Goal: Task Accomplishment & Management: Use online tool/utility

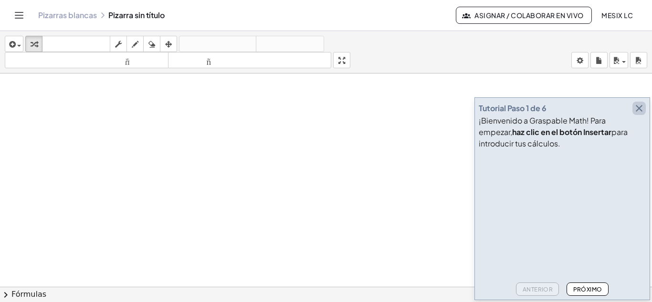
click at [643, 108] on icon "button" at bounding box center [638, 108] width 11 height 11
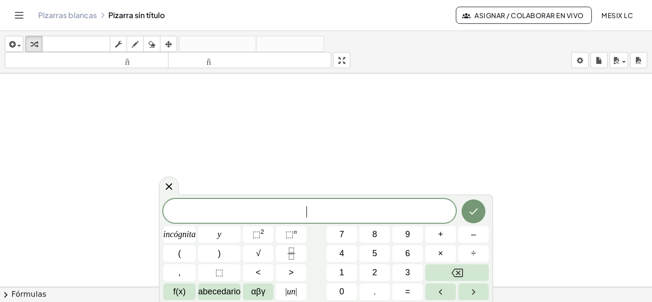
click at [273, 212] on span "​" at bounding box center [309, 211] width 293 height 13
click at [227, 291] on font "abecedario" at bounding box center [219, 292] width 42 height 10
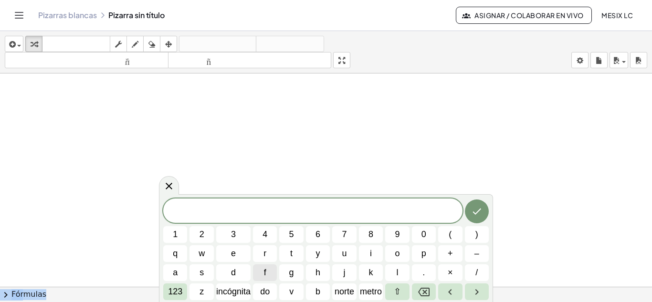
drag, startPoint x: 385, startPoint y: 197, endPoint x: 446, endPoint y: 186, distance: 61.7
click at [446, 186] on body "Actividades matemáticas fáciles de comprender Empezar Banco de actividades Trab…" at bounding box center [326, 151] width 652 height 302
click at [411, 214] on span at bounding box center [312, 211] width 299 height 14
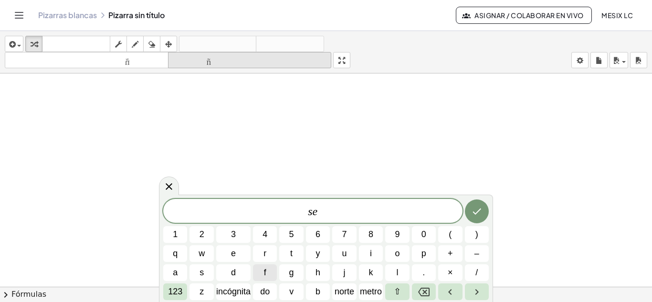
click at [211, 58] on font "tamaño_del_formato" at bounding box center [249, 60] width 159 height 9
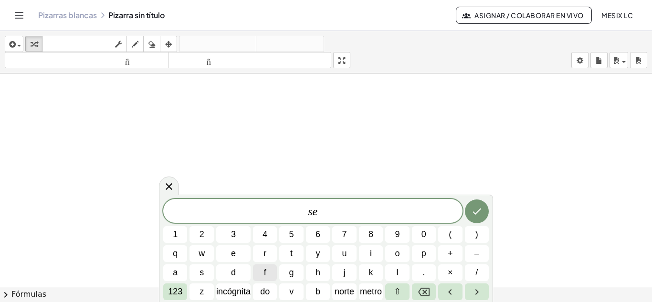
click at [56, 17] on font "Pizarras blancas" at bounding box center [67, 15] width 59 height 10
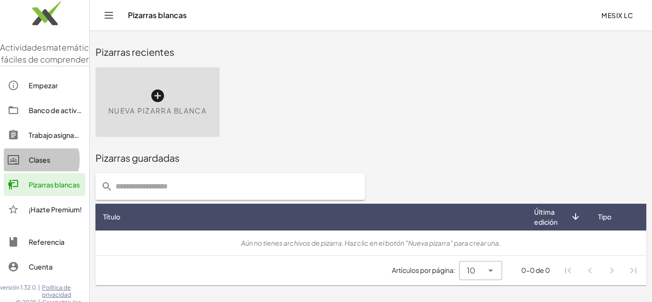
click at [42, 164] on font "Clases" at bounding box center [39, 160] width 21 height 9
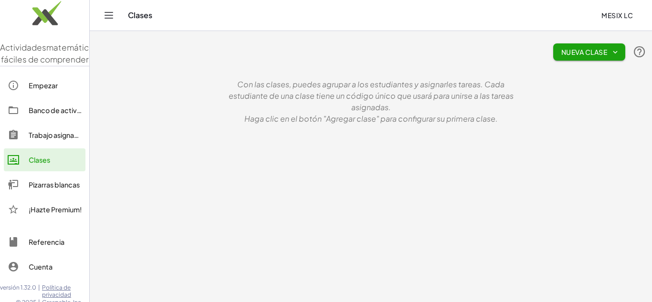
click at [56, 139] on font "Trabajo asignado" at bounding box center [56, 135] width 54 height 9
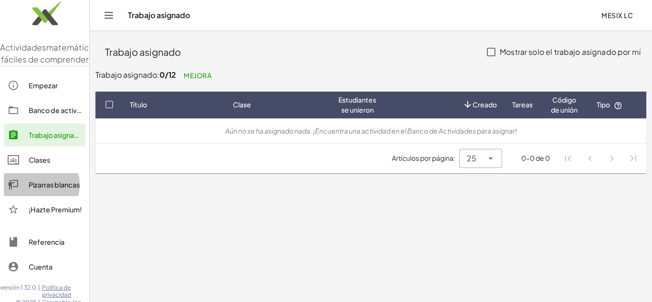
click at [47, 189] on font "Pizarras blancas" at bounding box center [54, 184] width 51 height 9
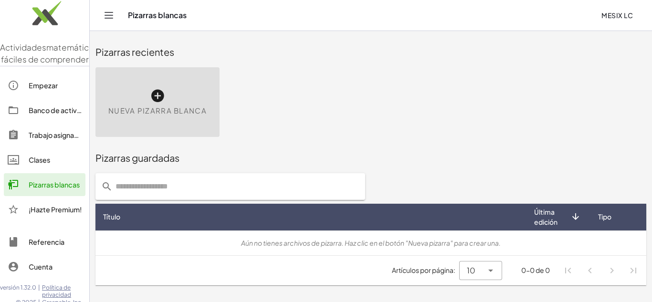
click at [179, 101] on div "Nueva pizarra blanca" at bounding box center [157, 102] width 124 height 70
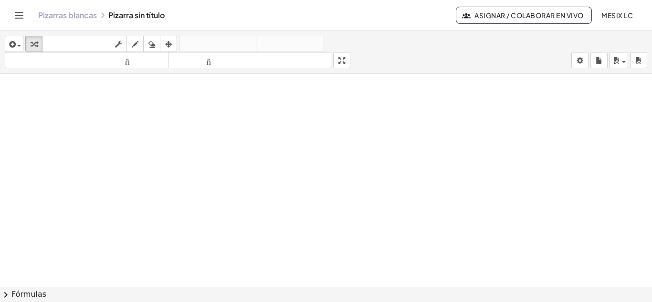
scroll to position [48, 0]
click at [420, 161] on div at bounding box center [326, 246] width 652 height 440
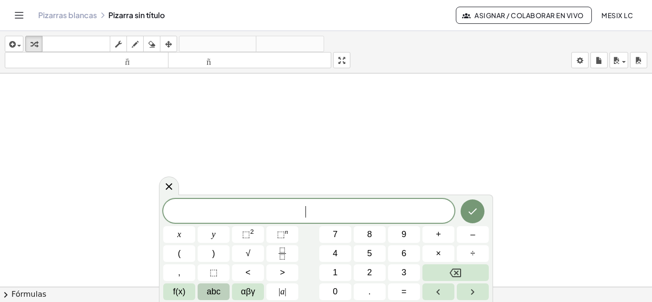
click at [385, 207] on span "​" at bounding box center [308, 211] width 291 height 13
click at [349, 217] on span "​" at bounding box center [308, 211] width 291 height 13
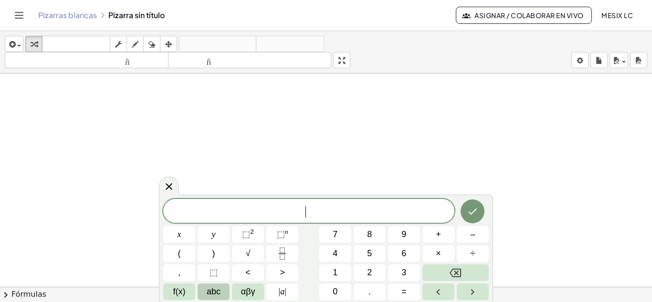
click at [349, 217] on span "​" at bounding box center [308, 211] width 291 height 13
click at [16, 42] on span "button" at bounding box center [17, 45] width 2 height 7
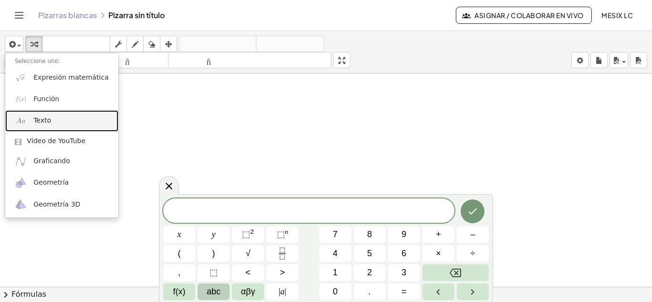
click at [77, 124] on link "Texto" at bounding box center [61, 120] width 113 height 21
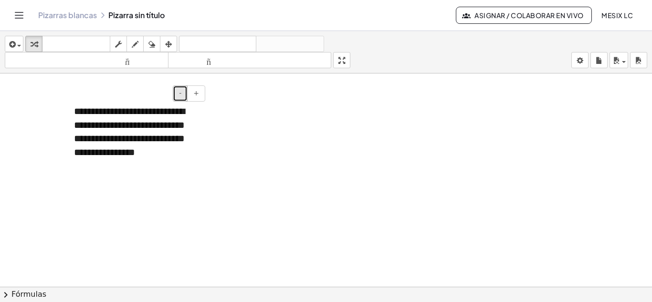
click at [186, 94] on button "-" at bounding box center [180, 93] width 15 height 16
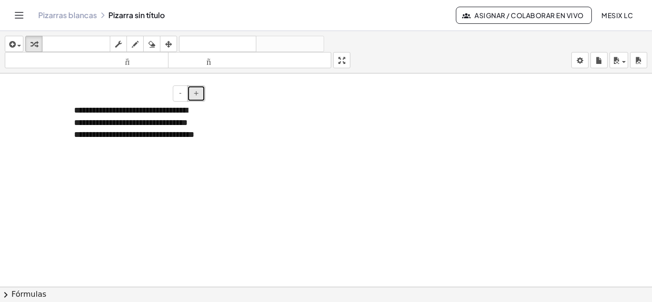
click at [197, 98] on button "+" at bounding box center [196, 93] width 18 height 16
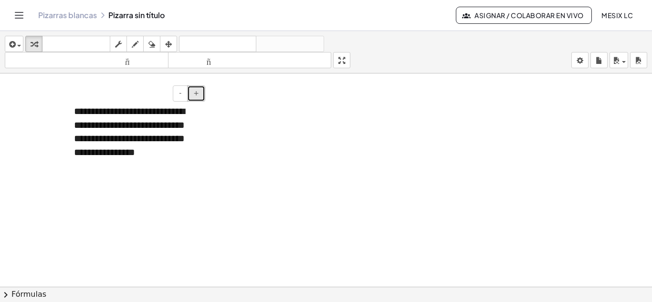
click at [197, 98] on button "+" at bounding box center [196, 93] width 18 height 16
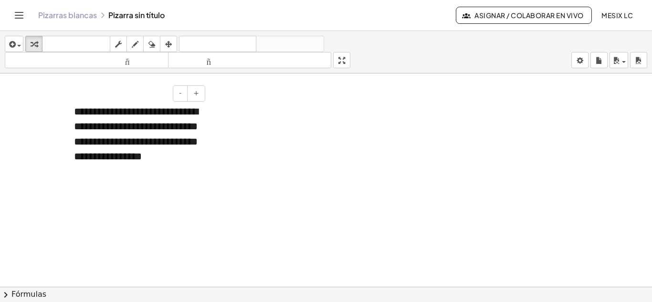
click at [190, 130] on div "**********" at bounding box center [135, 142] width 143 height 94
click at [220, 135] on div at bounding box center [326, 246] width 652 height 440
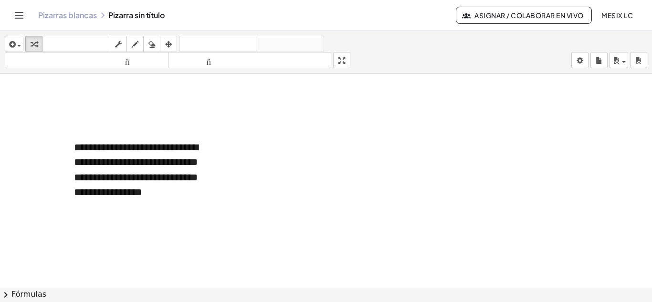
scroll to position [0, 0]
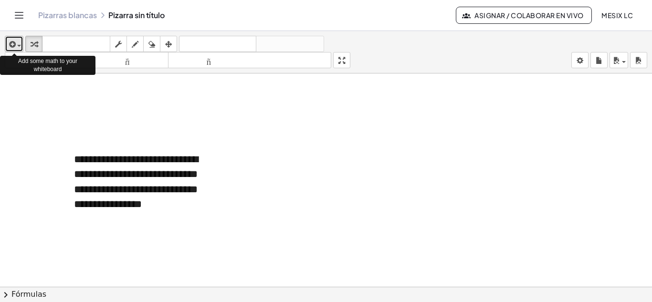
click at [10, 50] on button "insertar" at bounding box center [14, 44] width 19 height 16
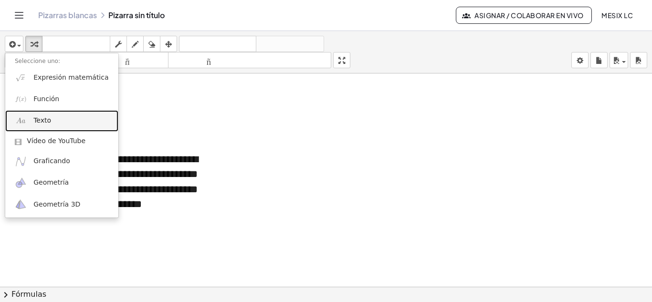
click at [57, 118] on link "Texto" at bounding box center [61, 120] width 113 height 21
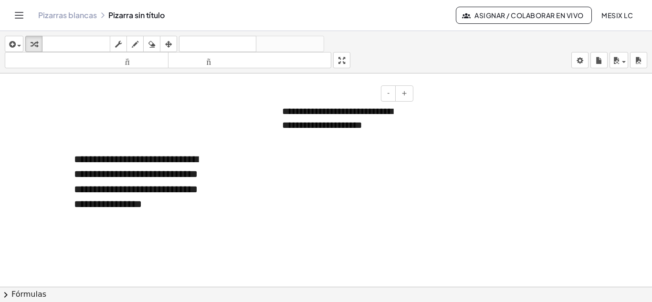
click at [414, 104] on div "**********" at bounding box center [343, 125] width 143 height 60
click at [403, 95] on font "+" at bounding box center [404, 93] width 6 height 8
click at [384, 129] on font "**********" at bounding box center [344, 118] width 124 height 25
click at [316, 141] on div "**********" at bounding box center [343, 127] width 143 height 64
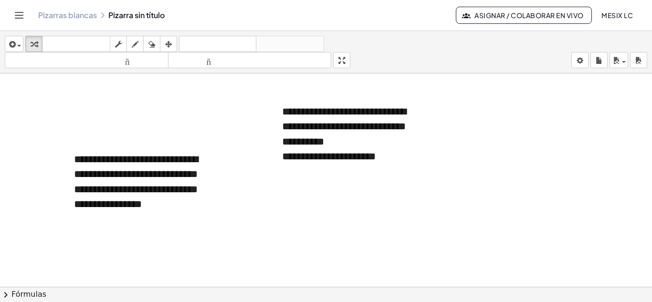
click at [454, 125] on div at bounding box center [326, 286] width 652 height 427
click at [396, 146] on font "**********" at bounding box center [344, 126] width 124 height 41
click at [196, 180] on div "**********" at bounding box center [135, 190] width 143 height 94
drag, startPoint x: 161, startPoint y: 146, endPoint x: 161, endPoint y: 132, distance: 13.8
click at [161, 132] on div "**********" at bounding box center [326, 286] width 652 height 427
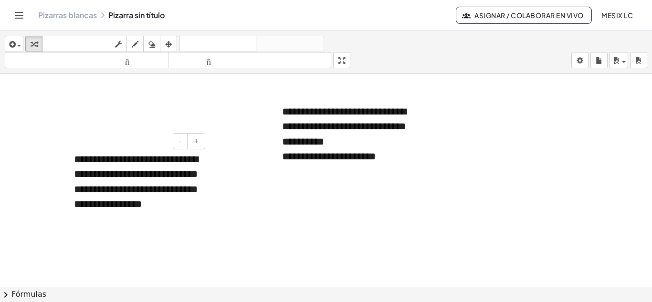
click at [151, 181] on font "**********" at bounding box center [136, 181] width 124 height 55
click at [200, 146] on button "+" at bounding box center [196, 141] width 18 height 16
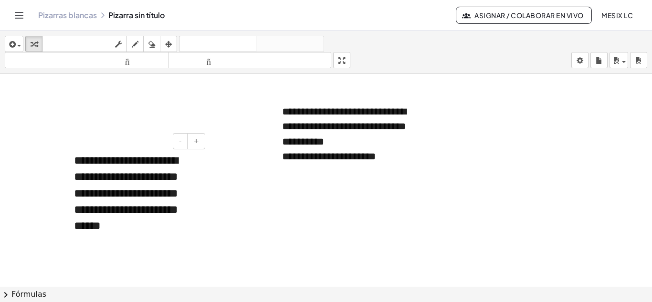
click at [188, 193] on div "**********" at bounding box center [135, 201] width 143 height 117
click at [309, 146] on font "**********" at bounding box center [344, 126] width 124 height 41
click at [405, 98] on button "+" at bounding box center [404, 93] width 18 height 16
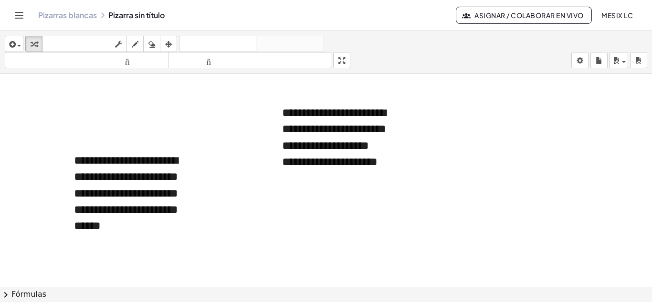
click at [436, 198] on div at bounding box center [326, 286] width 652 height 427
click at [178, 209] on font "**********" at bounding box center [126, 193] width 104 height 77
click at [244, 195] on div at bounding box center [326, 286] width 652 height 427
click at [384, 167] on div "**********" at bounding box center [343, 153] width 143 height 117
click at [503, 168] on div at bounding box center [326, 286] width 652 height 427
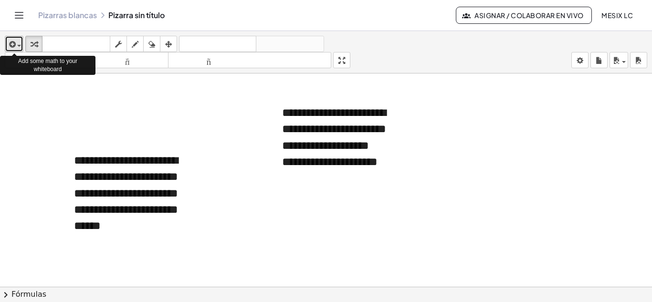
click at [17, 42] on span "button" at bounding box center [17, 45] width 2 height 7
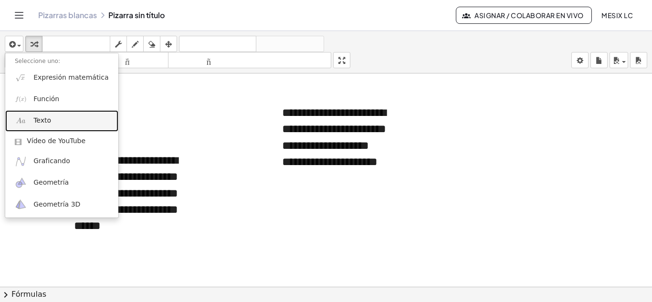
click at [77, 116] on link "Texto" at bounding box center [61, 120] width 113 height 21
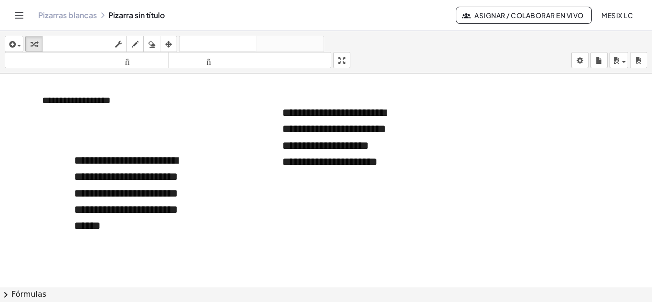
click at [213, 101] on div at bounding box center [326, 286] width 652 height 427
click at [122, 108] on div "**********" at bounding box center [103, 100] width 143 height 33
drag, startPoint x: 131, startPoint y: 86, endPoint x: 173, endPoint y: 112, distance: 49.7
click at [173, 112] on div "**********" at bounding box center [103, 100] width 143 height 33
click at [134, 109] on div "**********" at bounding box center [103, 100] width 143 height 33
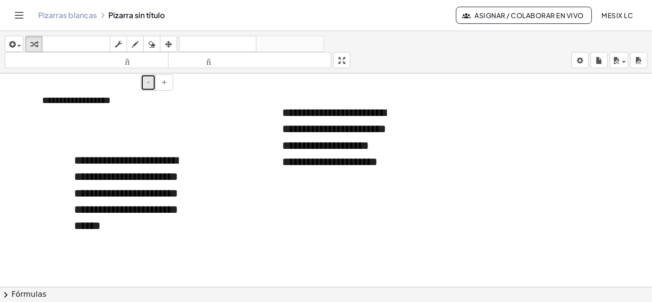
click at [145, 82] on button "-" at bounding box center [148, 82] width 15 height 16
click at [77, 108] on div "**********" at bounding box center [103, 97] width 143 height 27
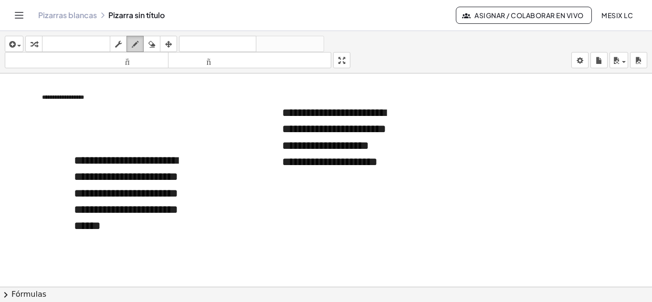
click at [133, 46] on icon "button" at bounding box center [135, 44] width 7 height 11
drag, startPoint x: 114, startPoint y: 94, endPoint x: 114, endPoint y: 101, distance: 6.7
click at [114, 101] on div at bounding box center [326, 286] width 652 height 427
click at [95, 99] on div at bounding box center [326, 286] width 652 height 427
click at [125, 100] on div at bounding box center [326, 286] width 652 height 427
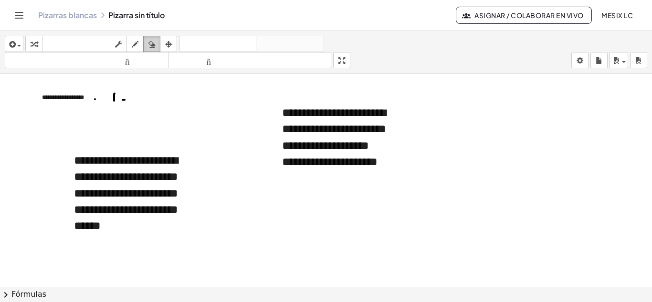
click at [155, 44] on icon "button" at bounding box center [151, 44] width 7 height 11
drag, startPoint x: 131, startPoint y: 90, endPoint x: 100, endPoint y: 100, distance: 32.6
click at [100, 100] on div at bounding box center [326, 286] width 652 height 427
click at [77, 97] on div at bounding box center [326, 286] width 652 height 427
drag, startPoint x: 77, startPoint y: 97, endPoint x: 41, endPoint y: 96, distance: 36.8
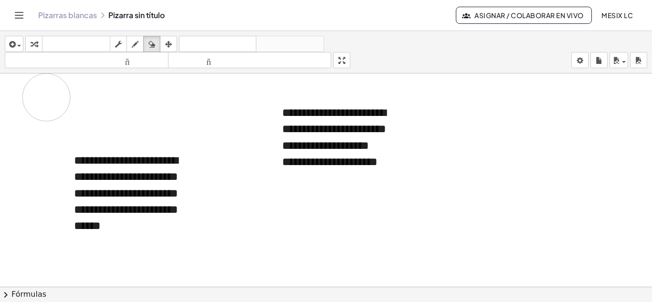
click at [41, 96] on div at bounding box center [326, 286] width 652 height 427
click at [550, 130] on div at bounding box center [326, 286] width 652 height 427
click at [502, 123] on div at bounding box center [326, 286] width 652 height 427
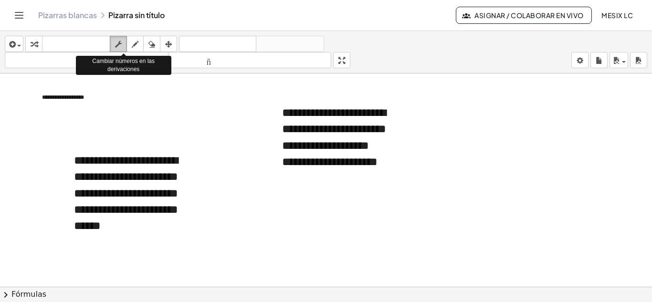
click at [124, 43] on div "button" at bounding box center [118, 43] width 12 height 11
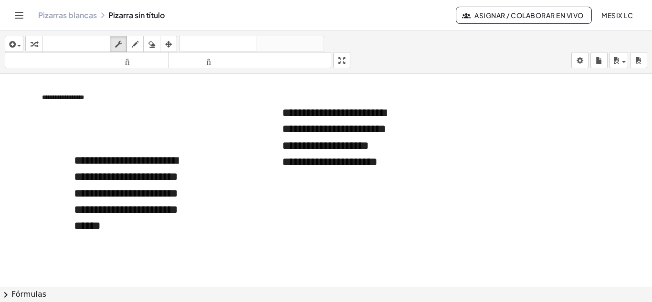
click at [482, 122] on div at bounding box center [326, 286] width 652 height 427
click at [13, 47] on icon "button" at bounding box center [11, 44] width 9 height 11
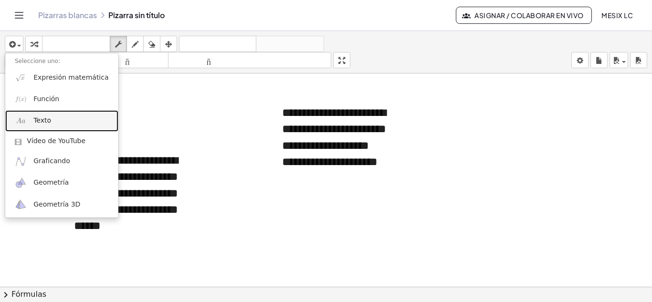
click at [45, 114] on link "Texto" at bounding box center [61, 120] width 113 height 21
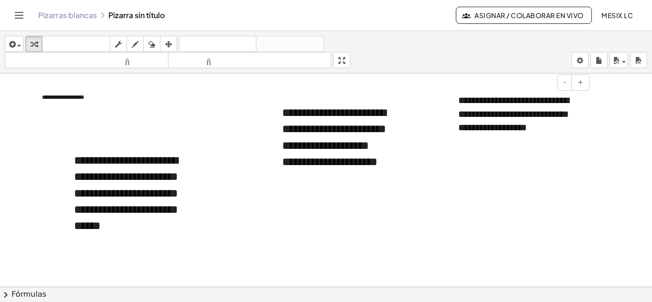
click at [555, 131] on div "**********" at bounding box center [520, 114] width 143 height 60
click at [14, 42] on icon "button" at bounding box center [11, 44] width 9 height 11
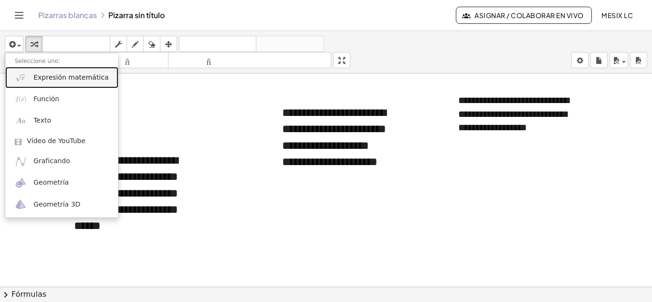
click at [79, 75] on font "Expresión matemática" at bounding box center [70, 77] width 75 height 8
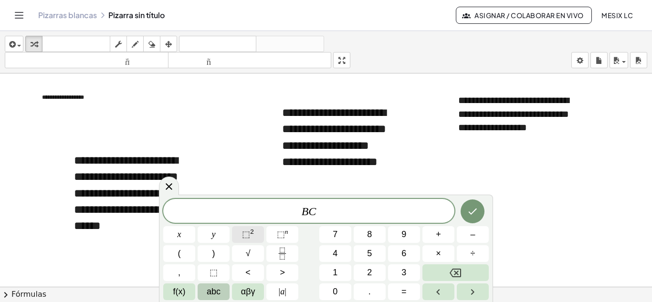
click at [241, 229] on button "⬚ 2" at bounding box center [248, 234] width 32 height 17
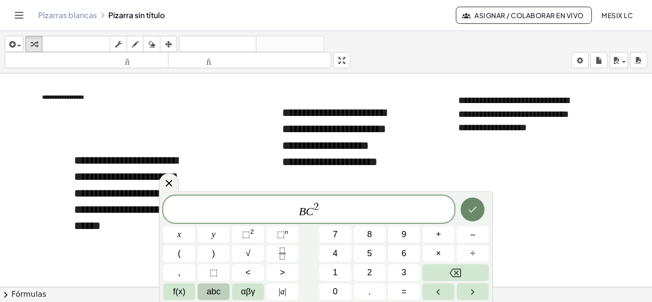
click at [480, 216] on button "Hecho" at bounding box center [472, 210] width 24 height 24
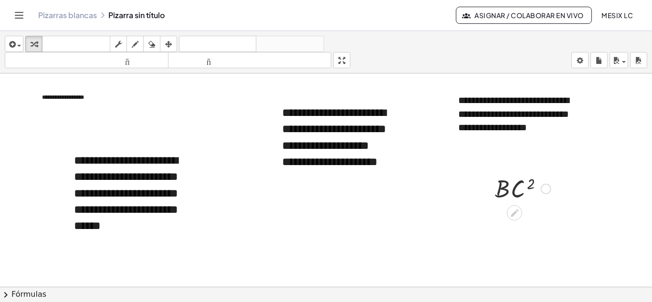
click at [522, 201] on div at bounding box center [522, 188] width 65 height 32
click at [532, 188] on div at bounding box center [522, 188] width 65 height 32
click at [551, 211] on div at bounding box center [326, 286] width 652 height 427
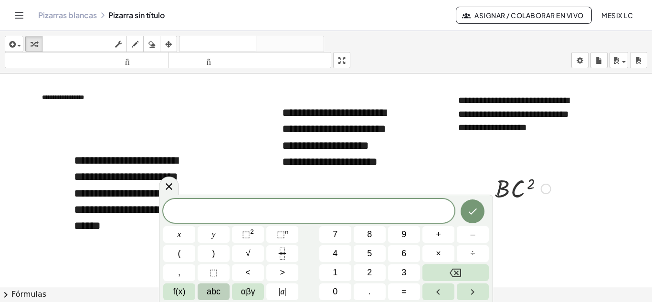
click at [529, 189] on div at bounding box center [522, 188] width 65 height 32
click at [543, 191] on div at bounding box center [546, 189] width 10 height 10
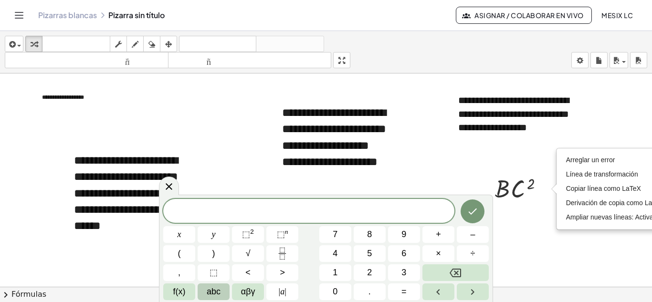
click at [537, 211] on div at bounding box center [326, 286] width 652 height 427
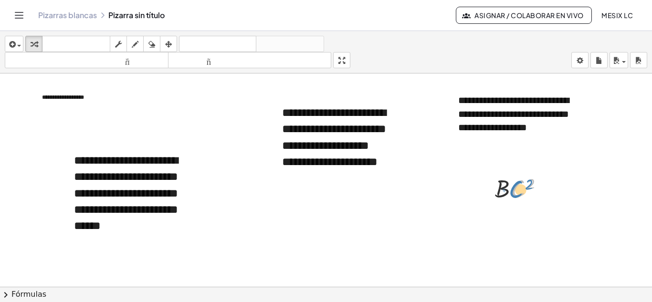
click at [514, 191] on div at bounding box center [522, 188] width 65 height 32
click at [506, 189] on div at bounding box center [522, 188] width 65 height 32
click at [503, 180] on div at bounding box center [522, 188] width 65 height 32
drag, startPoint x: 516, startPoint y: 210, endPoint x: 536, endPoint y: 176, distance: 39.4
click at [514, 189] on div "· B · C 2 Arreglar un error Línea de transformación Copiar línea como LaTeX Der…" at bounding box center [514, 189] width 0 height 0
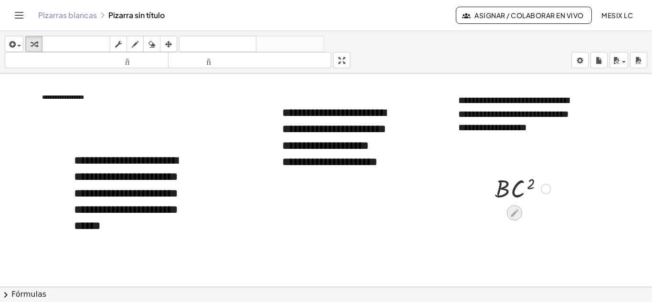
click at [516, 212] on icon at bounding box center [515, 213] width 8 height 8
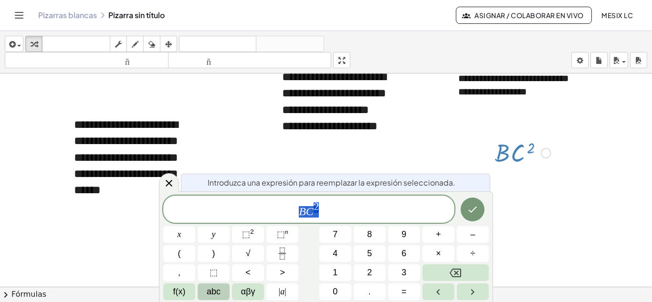
scroll to position [36, 0]
click at [422, 211] on span "B C 2" at bounding box center [308, 209] width 291 height 17
click at [478, 207] on icon "Hecho" at bounding box center [472, 209] width 11 height 11
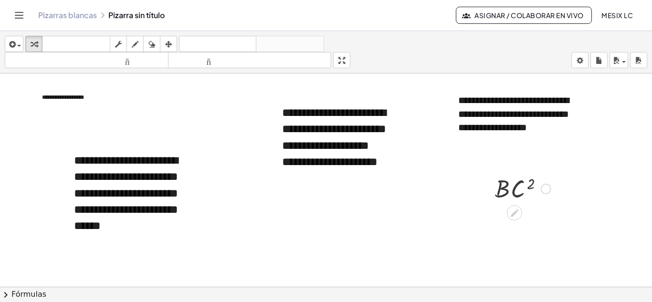
scroll to position [0, 0]
click at [506, 190] on div at bounding box center [522, 188] width 65 height 32
drag, startPoint x: 548, startPoint y: 192, endPoint x: 567, endPoint y: 135, distance: 60.1
click at [567, 135] on div "**********" at bounding box center [326, 286] width 652 height 427
click at [574, 150] on div at bounding box center [326, 286] width 652 height 427
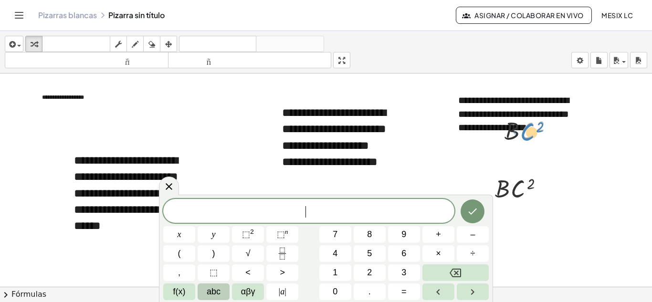
click at [533, 137] on div at bounding box center [532, 130] width 65 height 32
click at [563, 163] on div at bounding box center [326, 286] width 652 height 427
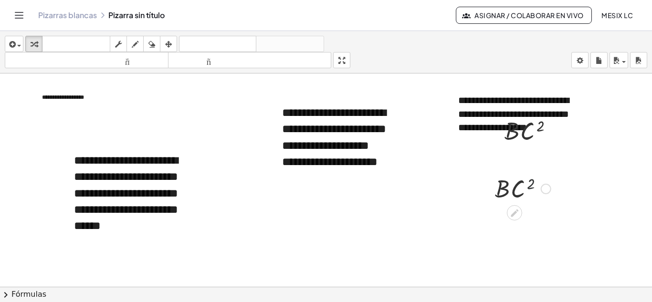
click at [531, 182] on div at bounding box center [522, 188] width 65 height 32
click at [549, 190] on div at bounding box center [546, 189] width 10 height 10
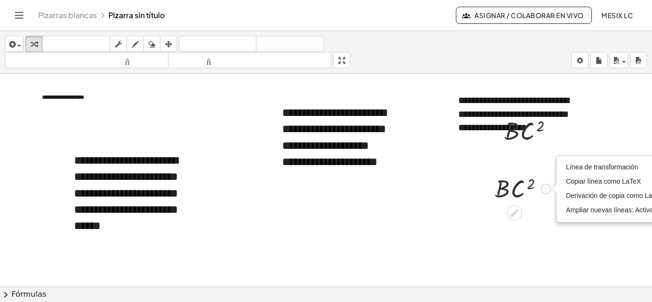
click at [525, 190] on div at bounding box center [522, 188] width 65 height 32
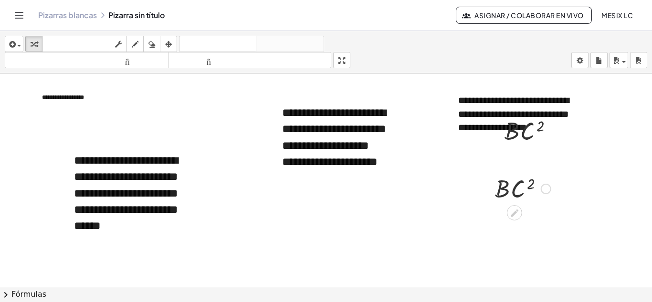
click at [523, 188] on div at bounding box center [522, 188] width 65 height 32
click at [526, 192] on div at bounding box center [522, 188] width 65 height 32
click at [550, 189] on div "Línea de transformación Copiar línea como LaTeX Derivación de copia como LaTeX …" at bounding box center [546, 189] width 10 height 10
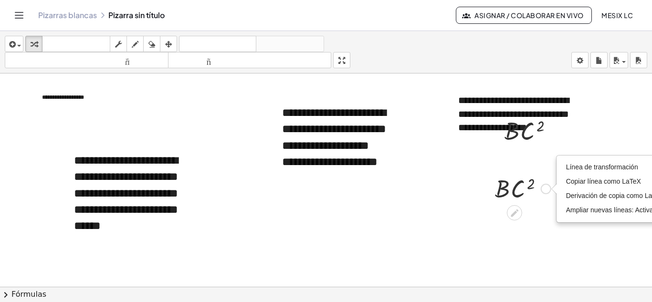
click at [536, 200] on div at bounding box center [522, 188] width 65 height 32
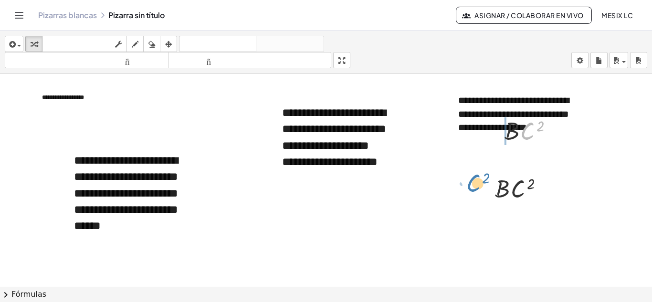
drag, startPoint x: 533, startPoint y: 137, endPoint x: 478, endPoint y: 190, distance: 76.6
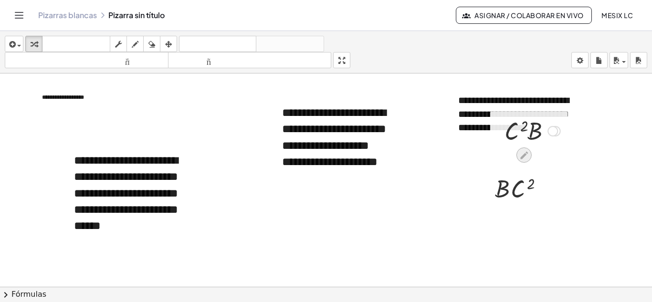
click at [523, 154] on icon at bounding box center [524, 155] width 8 height 8
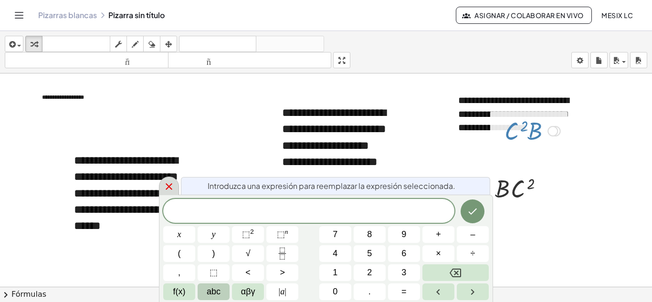
click at [168, 181] on icon at bounding box center [168, 186] width 11 height 11
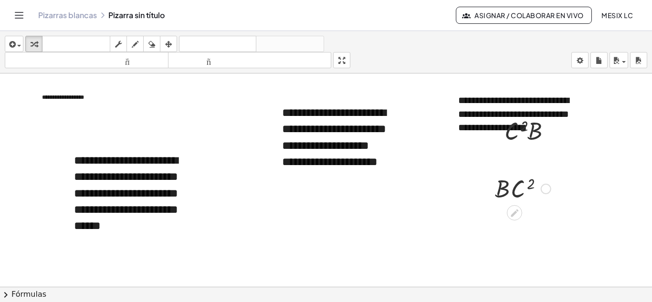
click at [517, 184] on div at bounding box center [522, 188] width 65 height 32
click at [522, 188] on div at bounding box center [522, 188] width 65 height 32
drag, startPoint x: 538, startPoint y: 129, endPoint x: 505, endPoint y: 184, distance: 64.2
click at [609, 165] on div at bounding box center [326, 286] width 652 height 427
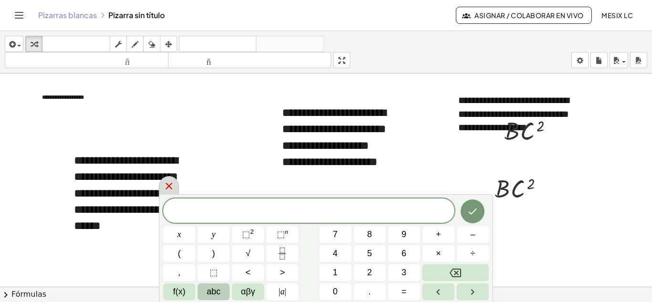
click at [171, 187] on icon at bounding box center [168, 185] width 11 height 11
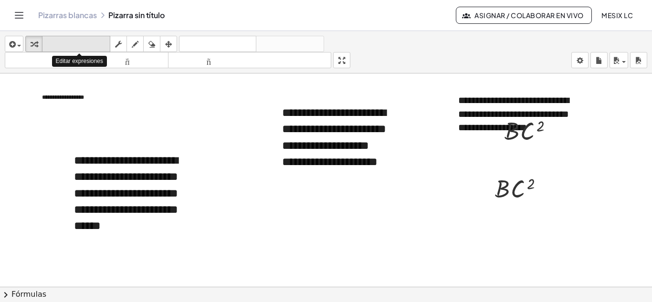
click at [92, 46] on font "teclado" at bounding box center [75, 44] width 63 height 9
click at [103, 46] on font "teclado" at bounding box center [75, 44] width 63 height 9
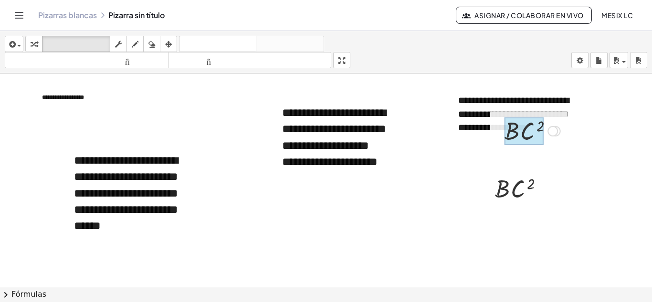
click at [525, 127] on div at bounding box center [523, 131] width 39 height 28
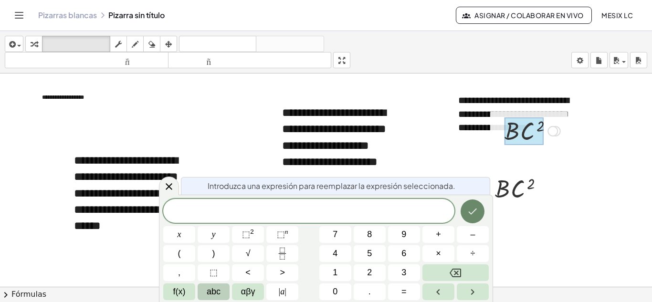
click at [470, 217] on icon "Hecho" at bounding box center [472, 211] width 11 height 11
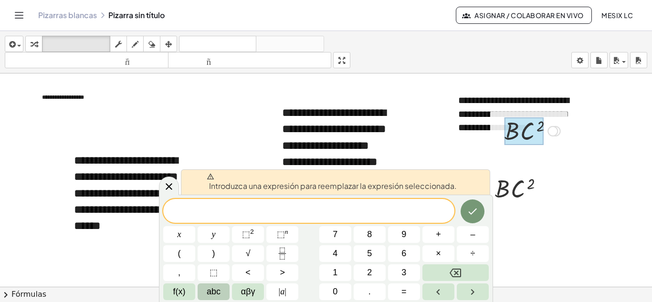
click at [552, 201] on div at bounding box center [522, 188] width 65 height 32
click at [542, 190] on div at bounding box center [522, 188] width 65 height 32
click at [471, 211] on icon "Hecho" at bounding box center [472, 211] width 11 height 11
click at [474, 205] on button "Hecho" at bounding box center [472, 211] width 24 height 24
click at [517, 219] on div at bounding box center [326, 286] width 652 height 427
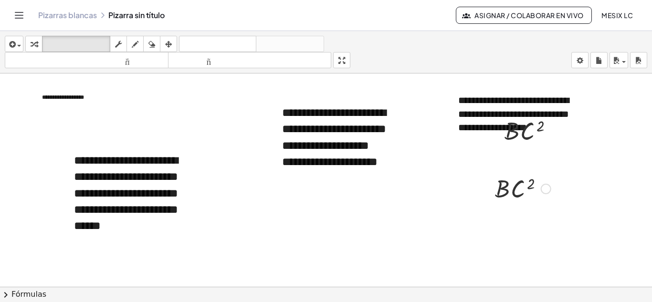
drag, startPoint x: 525, startPoint y: 123, endPoint x: 523, endPoint y: 163, distance: 40.2
click at [145, 45] on button "borrar" at bounding box center [151, 44] width 17 height 16
click at [511, 183] on div at bounding box center [326, 286] width 652 height 427
drag, startPoint x: 516, startPoint y: 184, endPoint x: 509, endPoint y: 200, distance: 17.9
click at [509, 200] on div at bounding box center [326, 286] width 652 height 427
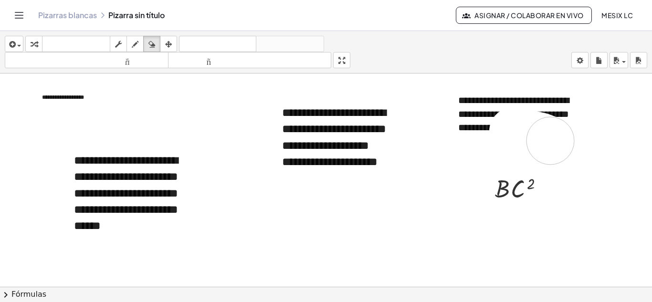
drag, startPoint x: 513, startPoint y: 131, endPoint x: 550, endPoint y: 141, distance: 38.4
click at [550, 141] on div at bounding box center [326, 286] width 652 height 427
drag, startPoint x: 523, startPoint y: 139, endPoint x: 504, endPoint y: 198, distance: 61.7
click at [507, 199] on div at bounding box center [326, 286] width 652 height 427
click at [521, 130] on div at bounding box center [326, 286] width 652 height 427
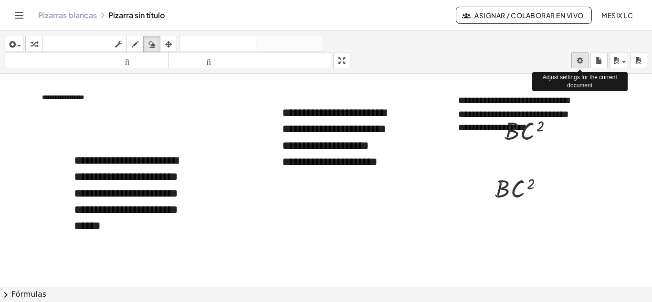
click at [578, 59] on body "**********" at bounding box center [326, 151] width 652 height 302
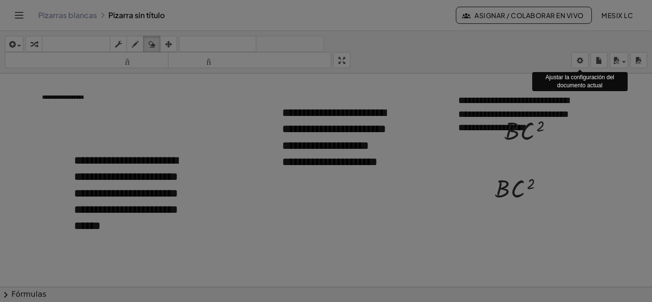
click at [0, 0] on div "× Configuración del documento Estas configuraciones se guardan con el documento…" at bounding box center [0, 0] width 0 height 0
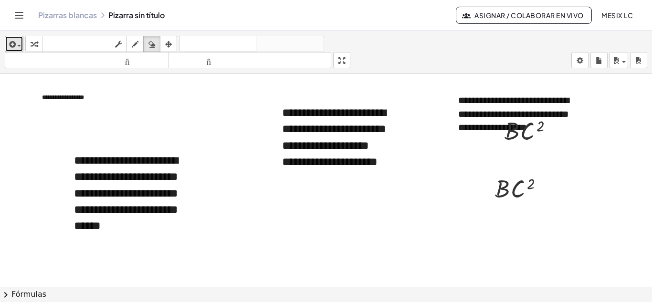
click at [15, 48] on icon "button" at bounding box center [11, 44] width 9 height 11
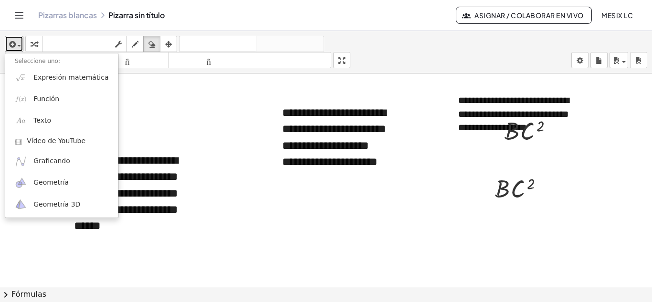
click at [180, 100] on div at bounding box center [326, 286] width 652 height 427
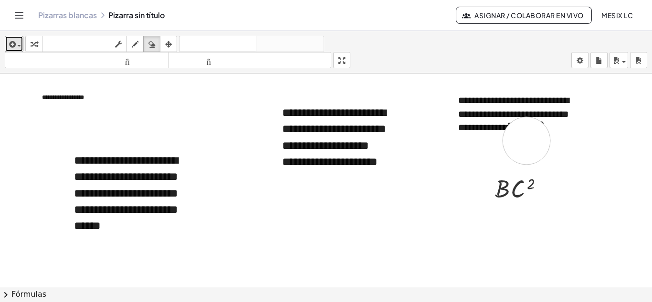
click at [526, 141] on div at bounding box center [326, 286] width 652 height 427
drag, startPoint x: 523, startPoint y: 134, endPoint x: 537, endPoint y: 177, distance: 45.6
click at [537, 177] on div at bounding box center [326, 286] width 652 height 427
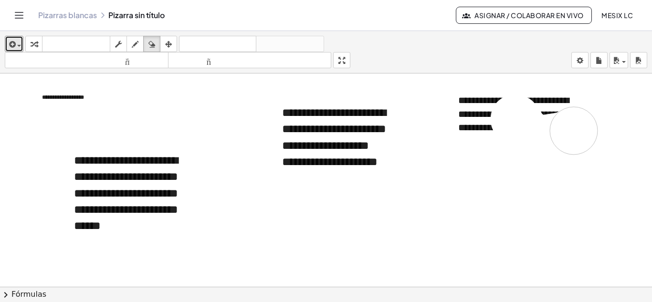
drag, startPoint x: 514, startPoint y: 195, endPoint x: 571, endPoint y: 129, distance: 86.3
click at [572, 129] on div at bounding box center [326, 286] width 652 height 427
drag, startPoint x: 536, startPoint y: 125, endPoint x: 536, endPoint y: 146, distance: 21.0
click at [536, 146] on div at bounding box center [326, 286] width 652 height 427
drag, startPoint x: 514, startPoint y: 138, endPoint x: 546, endPoint y: 128, distance: 33.4
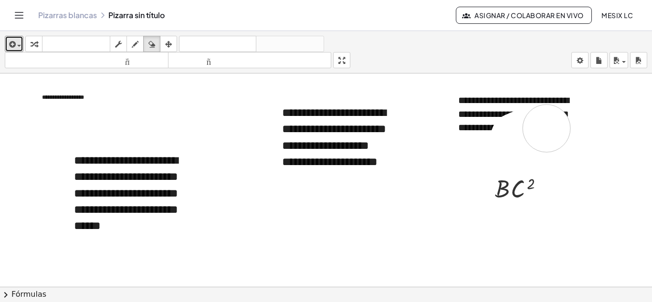
click at [546, 128] on div at bounding box center [326, 286] width 652 height 427
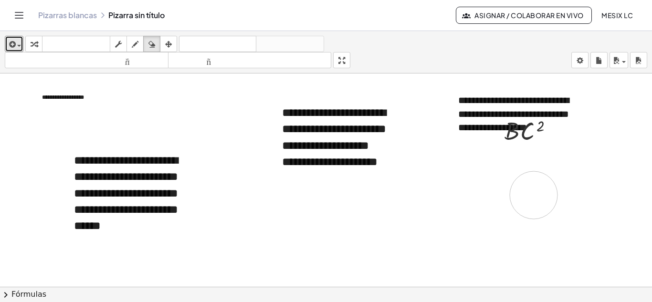
drag, startPoint x: 511, startPoint y: 195, endPoint x: 533, endPoint y: 195, distance: 22.4
click at [533, 195] on div at bounding box center [326, 286] width 652 height 427
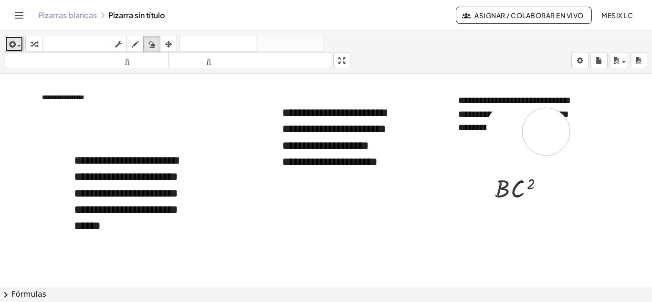
drag, startPoint x: 510, startPoint y: 128, endPoint x: 546, endPoint y: 132, distance: 36.0
click at [546, 132] on div at bounding box center [326, 286] width 652 height 427
drag, startPoint x: 513, startPoint y: 203, endPoint x: 527, endPoint y: 191, distance: 18.6
click at [527, 191] on div at bounding box center [326, 286] width 652 height 427
drag, startPoint x: 523, startPoint y: 126, endPoint x: 528, endPoint y: 133, distance: 8.3
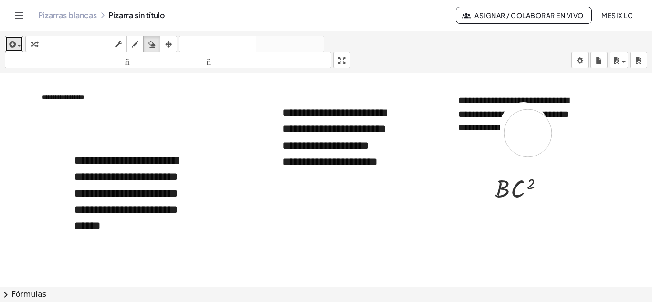
click at [528, 133] on div at bounding box center [326, 286] width 652 height 427
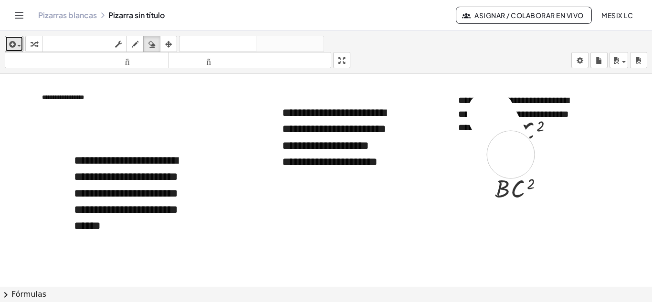
drag, startPoint x: 491, startPoint y: 114, endPoint x: 514, endPoint y: 156, distance: 47.8
click at [512, 156] on div at bounding box center [326, 286] width 652 height 427
drag, startPoint x: 513, startPoint y: 132, endPoint x: 551, endPoint y: 143, distance: 39.3
click at [551, 143] on div at bounding box center [326, 286] width 652 height 427
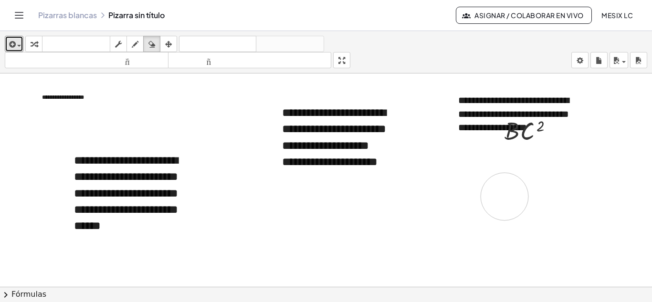
drag, startPoint x: 529, startPoint y: 196, endPoint x: 504, endPoint y: 197, distance: 24.8
click at [504, 197] on div at bounding box center [326, 286] width 652 height 427
drag, startPoint x: 502, startPoint y: 185, endPoint x: 533, endPoint y: 189, distance: 31.3
click at [533, 189] on div at bounding box center [326, 286] width 652 height 427
drag, startPoint x: 512, startPoint y: 129, endPoint x: 566, endPoint y: 153, distance: 59.2
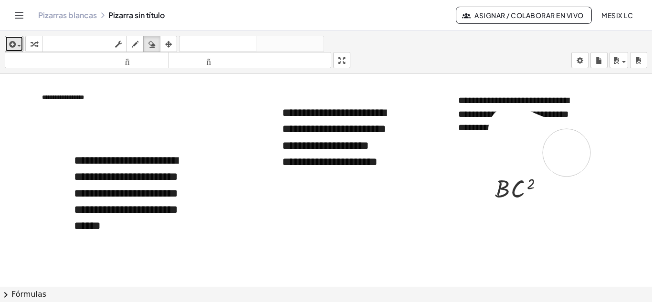
click at [566, 153] on div at bounding box center [326, 286] width 652 height 427
drag, startPoint x: 513, startPoint y: 186, endPoint x: 521, endPoint y: 200, distance: 16.6
click at [521, 200] on div at bounding box center [326, 286] width 652 height 427
click at [518, 132] on div at bounding box center [326, 286] width 652 height 427
drag, startPoint x: 518, startPoint y: 132, endPoint x: 550, endPoint y: 140, distance: 33.1
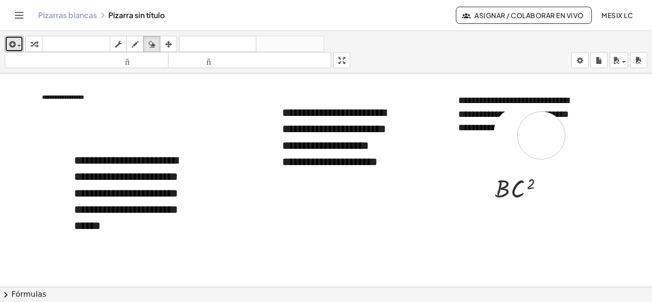
click at [550, 140] on div at bounding box center [326, 286] width 652 height 427
drag, startPoint x: 499, startPoint y: 193, endPoint x: 531, endPoint y: 154, distance: 50.2
click at [542, 191] on div at bounding box center [326, 286] width 652 height 427
drag, startPoint x: 523, startPoint y: 131, endPoint x: 498, endPoint y: 114, distance: 30.6
click at [498, 114] on div at bounding box center [326, 286] width 652 height 427
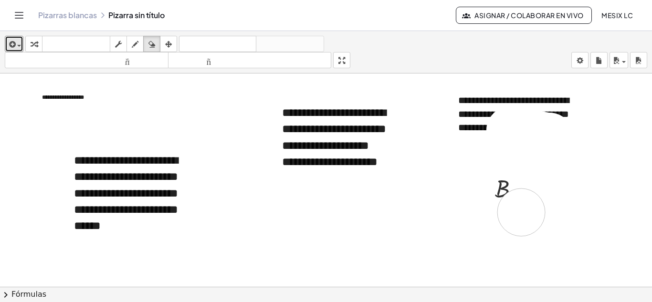
drag, startPoint x: 510, startPoint y: 130, endPoint x: 507, endPoint y: 184, distance: 54.0
click at [508, 187] on div at bounding box center [326, 286] width 652 height 427
drag, startPoint x: 507, startPoint y: 134, endPoint x: 505, endPoint y: 126, distance: 7.3
click at [505, 126] on div at bounding box center [326, 286] width 652 height 427
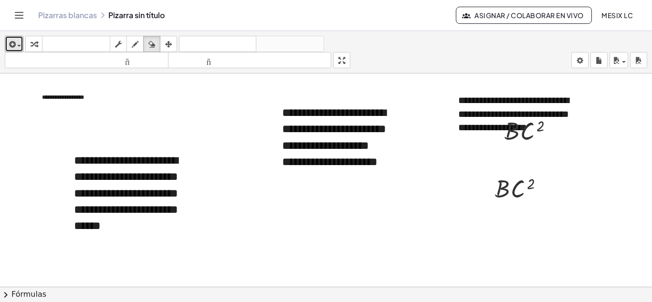
click at [512, 145] on div at bounding box center [326, 286] width 652 height 427
click at [512, 135] on div at bounding box center [326, 286] width 652 height 427
drag, startPoint x: 511, startPoint y: 136, endPoint x: 560, endPoint y: 146, distance: 50.4
click at [563, 146] on div at bounding box center [326, 286] width 652 height 427
drag, startPoint x: 544, startPoint y: 137, endPoint x: 530, endPoint y: 179, distance: 44.2
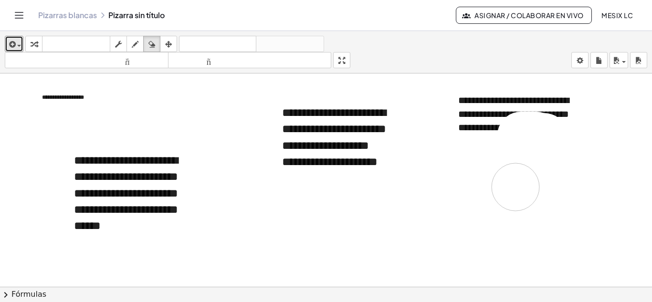
click at [530, 180] on div at bounding box center [326, 286] width 652 height 427
click at [538, 134] on div at bounding box center [326, 286] width 652 height 427
click at [526, 132] on div at bounding box center [326, 286] width 652 height 427
drag, startPoint x: 520, startPoint y: 137, endPoint x: 524, endPoint y: 142, distance: 6.4
click at [524, 142] on div at bounding box center [326, 286] width 652 height 427
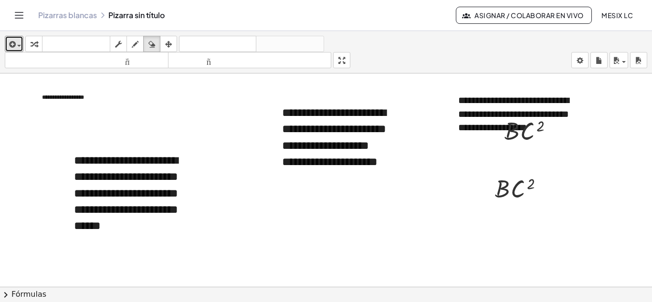
click at [502, 199] on div at bounding box center [326, 286] width 652 height 427
click at [503, 198] on div at bounding box center [326, 286] width 652 height 427
click at [523, 188] on div at bounding box center [326, 286] width 652 height 427
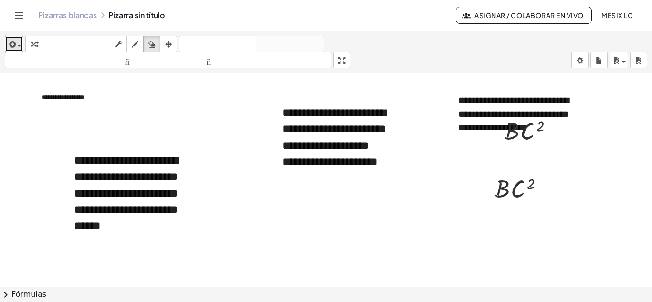
click at [522, 180] on div at bounding box center [326, 286] width 652 height 427
click at [516, 194] on div at bounding box center [326, 286] width 652 height 427
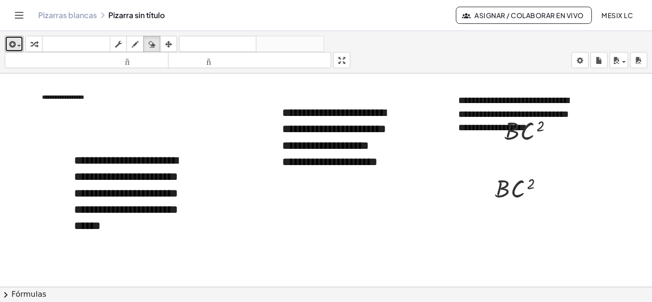
click at [516, 194] on div at bounding box center [326, 286] width 652 height 427
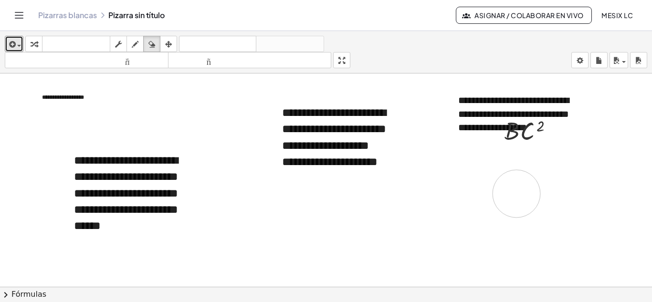
click at [516, 194] on div at bounding box center [326, 286] width 652 height 427
click at [523, 126] on div at bounding box center [326, 286] width 652 height 427
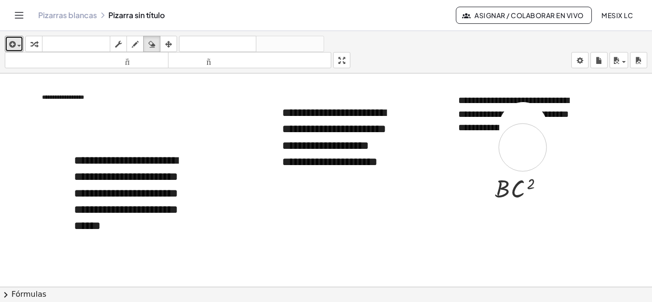
drag, startPoint x: 523, startPoint y: 126, endPoint x: 523, endPoint y: 147, distance: 21.5
click at [523, 147] on div at bounding box center [326, 286] width 652 height 427
click at [518, 194] on div at bounding box center [326, 286] width 652 height 427
click at [526, 136] on div at bounding box center [326, 286] width 652 height 427
drag, startPoint x: 526, startPoint y: 136, endPoint x: 527, endPoint y: 168, distance: 32.0
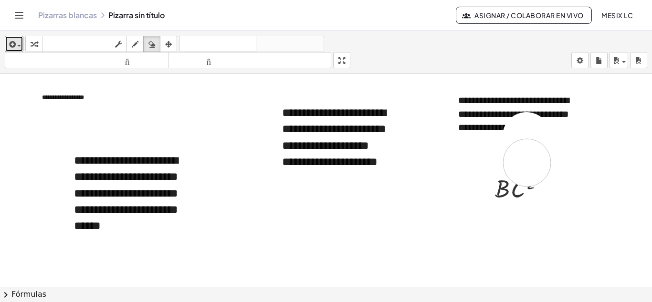
click at [527, 168] on div at bounding box center [326, 286] width 652 height 427
drag, startPoint x: 519, startPoint y: 184, endPoint x: 514, endPoint y: 194, distance: 10.5
click at [514, 194] on div at bounding box center [326, 286] width 652 height 427
click at [515, 131] on div at bounding box center [326, 286] width 652 height 427
click at [524, 139] on div at bounding box center [326, 286] width 652 height 427
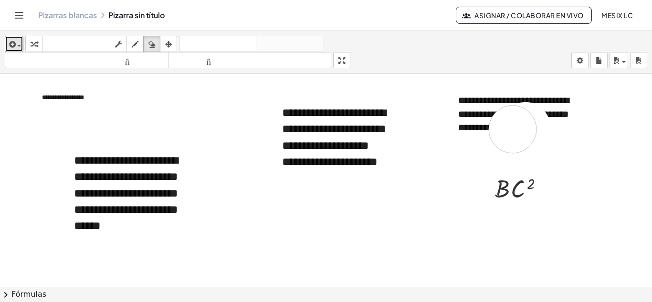
click at [516, 130] on div at bounding box center [326, 286] width 652 height 427
drag, startPoint x: 523, startPoint y: 133, endPoint x: 518, endPoint y: 138, distance: 7.8
click at [523, 146] on div at bounding box center [326, 286] width 652 height 427
drag, startPoint x: 518, startPoint y: 133, endPoint x: 530, endPoint y: 133, distance: 12.4
click at [522, 146] on div at bounding box center [326, 286] width 652 height 427
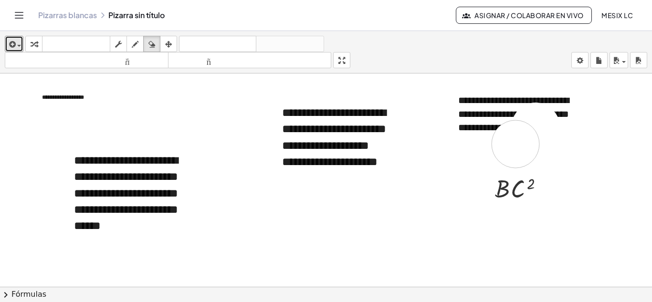
drag, startPoint x: 535, startPoint y: 126, endPoint x: 516, endPoint y: 137, distance: 22.4
click at [515, 142] on div at bounding box center [326, 286] width 652 height 427
click at [516, 137] on div at bounding box center [326, 286] width 652 height 427
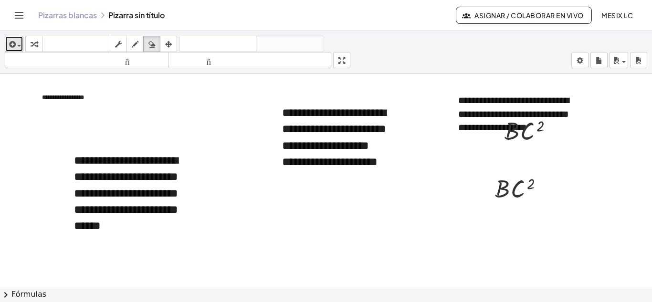
click at [15, 42] on icon "button" at bounding box center [11, 44] width 9 height 11
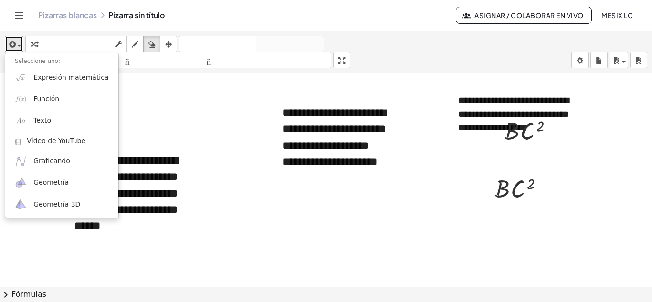
click at [146, 129] on div at bounding box center [326, 286] width 652 height 427
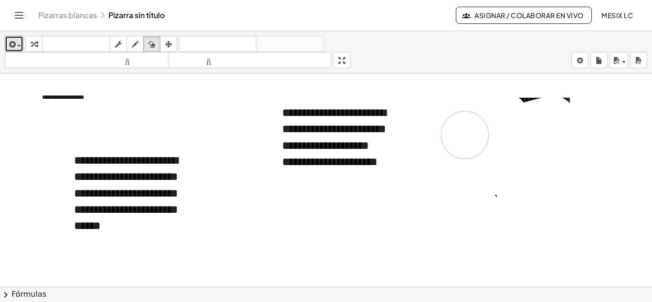
drag, startPoint x: 521, startPoint y: 196, endPoint x: 465, endPoint y: 108, distance: 104.0
click at [465, 124] on div at bounding box center [326, 286] width 652 height 427
drag, startPoint x: 469, startPoint y: 107, endPoint x: 508, endPoint y: 203, distance: 104.0
click at [508, 203] on div at bounding box center [326, 286] width 652 height 427
drag, startPoint x: 518, startPoint y: 187, endPoint x: 465, endPoint y: 198, distance: 53.6
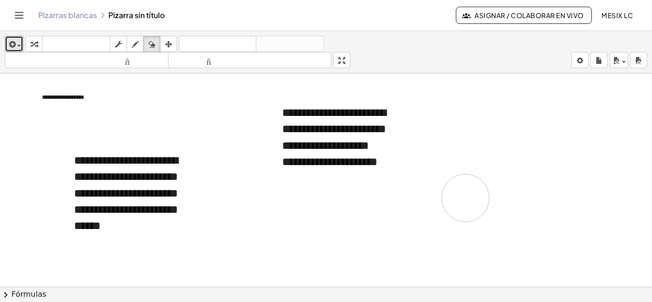
click at [465, 198] on div at bounding box center [326, 286] width 652 height 427
drag, startPoint x: 527, startPoint y: 124, endPoint x: 455, endPoint y: 135, distance: 72.8
click at [455, 135] on div at bounding box center [326, 286] width 652 height 427
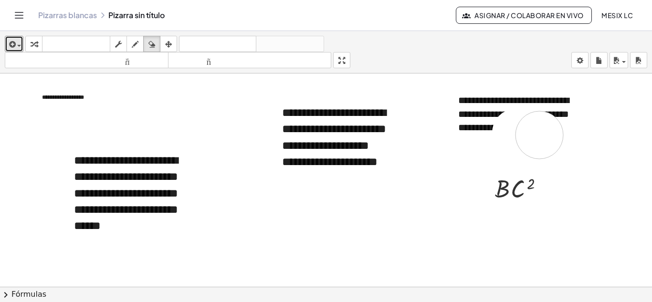
drag, startPoint x: 516, startPoint y: 133, endPoint x: 539, endPoint y: 135, distance: 23.5
click at [539, 135] on div at bounding box center [326, 286] width 652 height 427
